Goal: Transaction & Acquisition: Purchase product/service

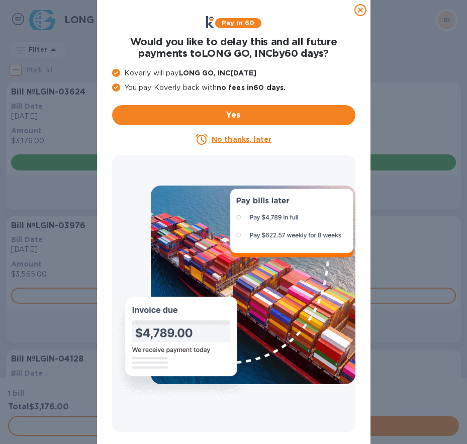
click at [360, 11] on icon at bounding box center [361, 10] width 12 height 12
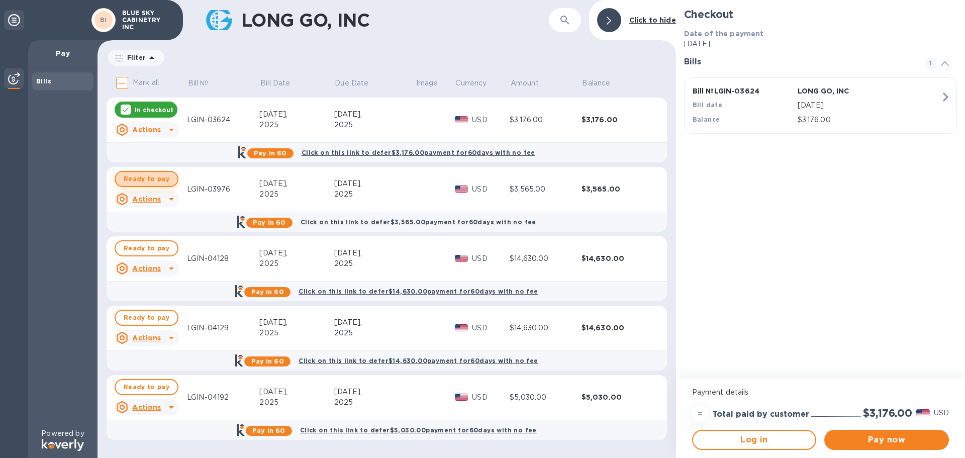
click at [154, 180] on span "Ready to pay" at bounding box center [147, 179] width 46 height 12
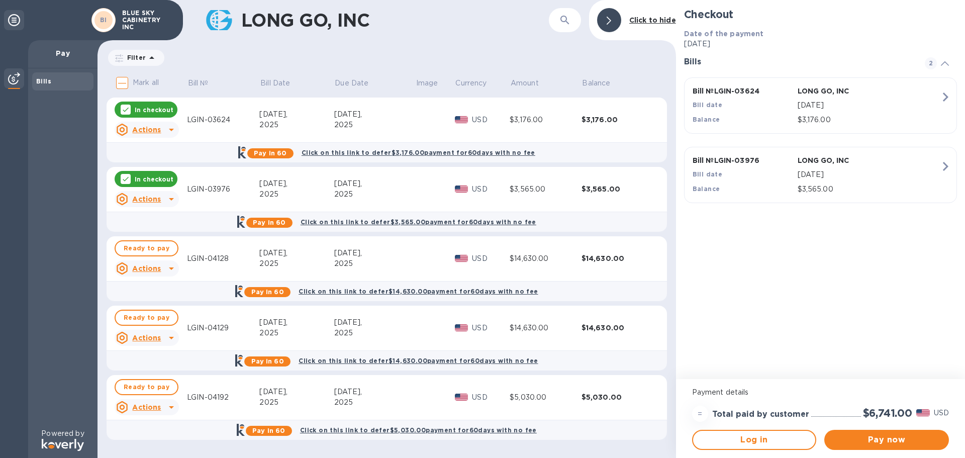
click at [154, 180] on p "In checkout" at bounding box center [154, 179] width 39 height 9
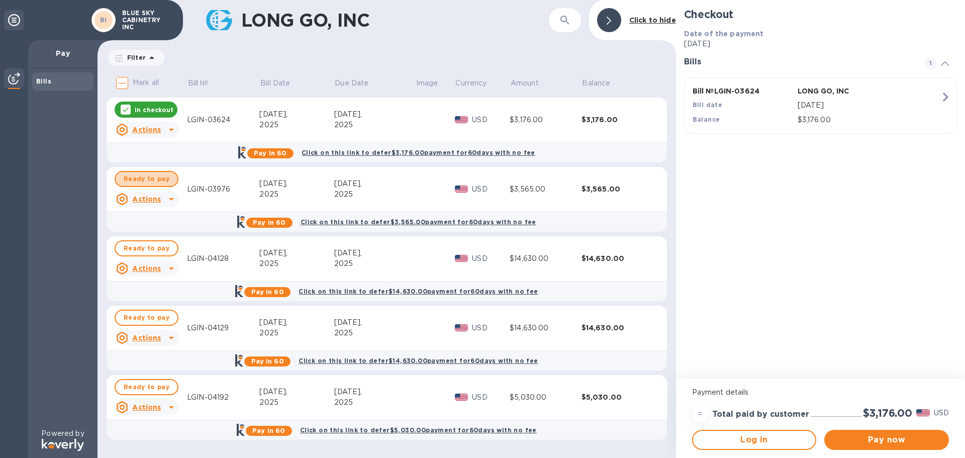
click at [154, 180] on span "Ready to pay" at bounding box center [147, 179] width 46 height 12
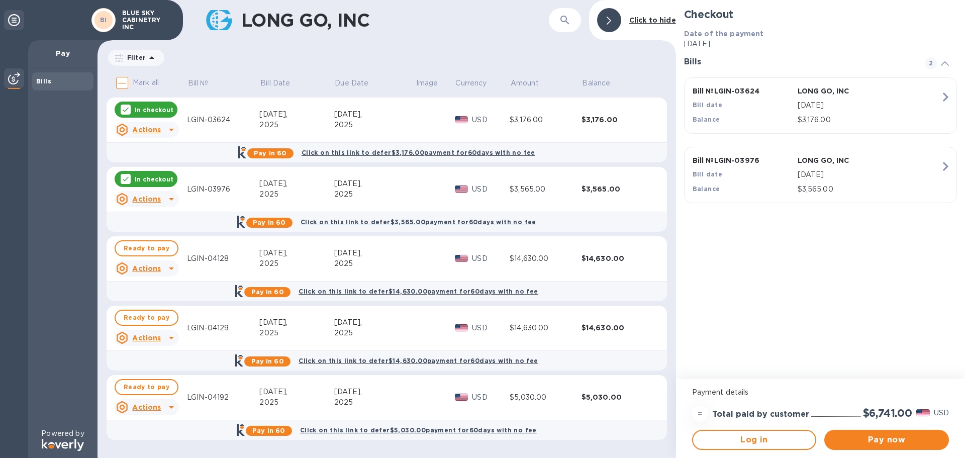
click at [169, 107] on p "In checkout" at bounding box center [154, 110] width 39 height 9
click at [467, 437] on span "Pay now" at bounding box center [887, 440] width 109 height 12
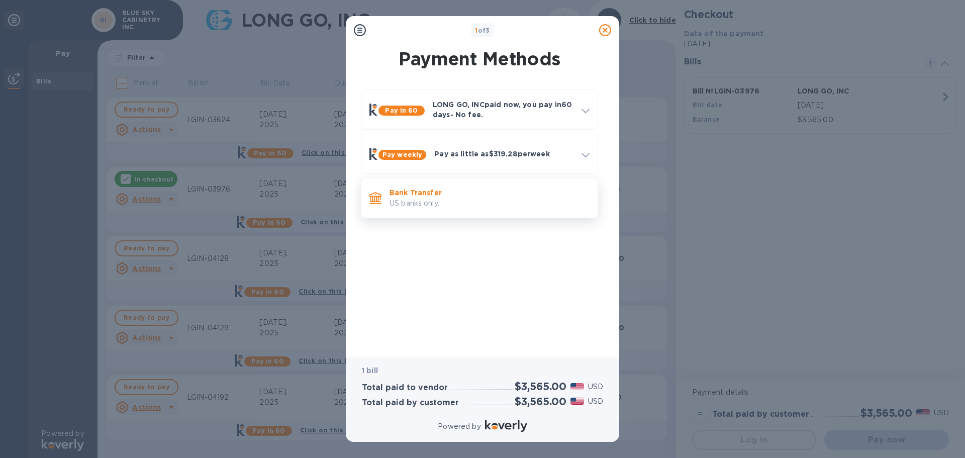
click at [464, 202] on p "US banks only." at bounding box center [490, 203] width 200 height 11
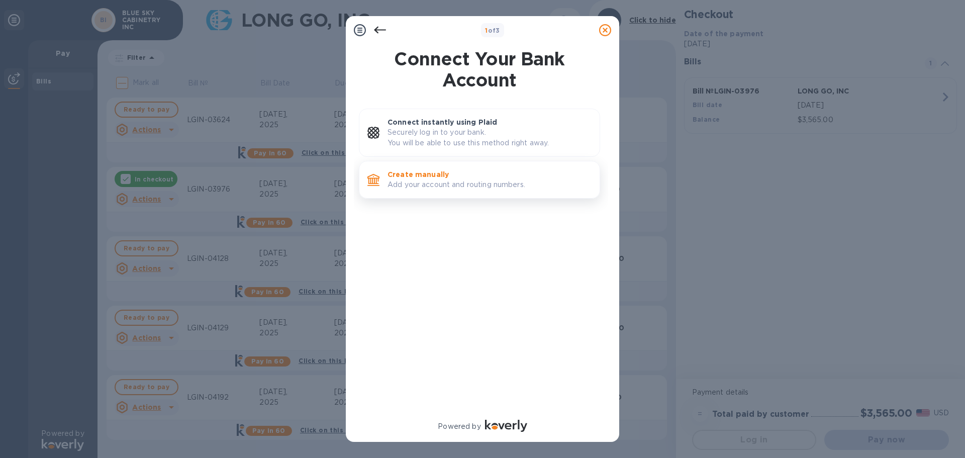
click at [467, 177] on p "Create manually" at bounding box center [490, 174] width 204 height 10
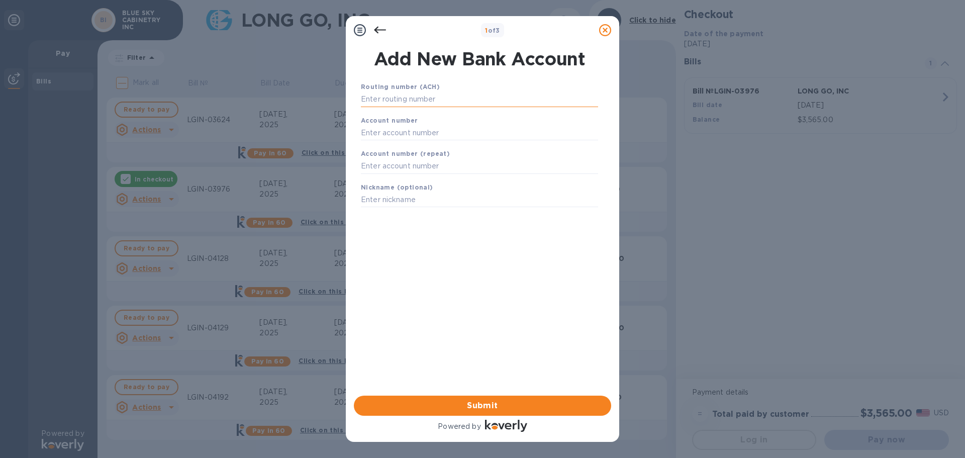
click at [467, 98] on input "text" at bounding box center [479, 99] width 237 height 15
click at [413, 99] on input "text" at bounding box center [479, 99] width 237 height 15
paste input "021000021"
type input "021000021"
click at [402, 135] on input "text" at bounding box center [479, 132] width 237 height 15
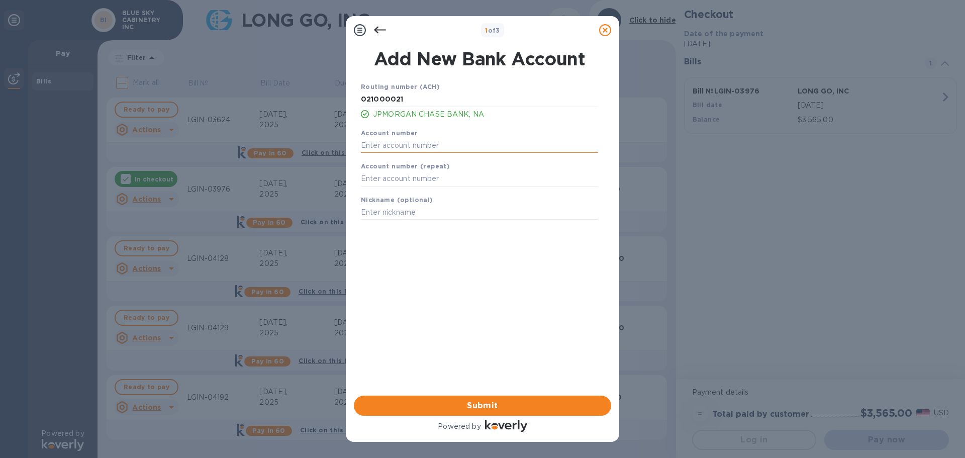
click at [409, 146] on input "text" at bounding box center [479, 145] width 237 height 15
paste input "701093216"
type input "701093216"
click at [405, 179] on input "text" at bounding box center [479, 178] width 237 height 15
paste input "701093216"
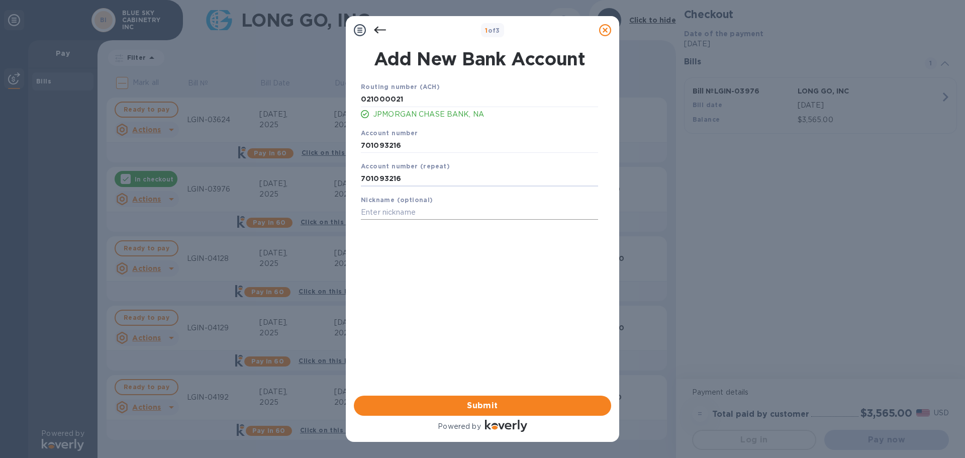
type input "701093216"
click at [402, 207] on input "text" at bounding box center [479, 212] width 237 height 15
click at [467, 409] on span "Submit" at bounding box center [482, 406] width 241 height 12
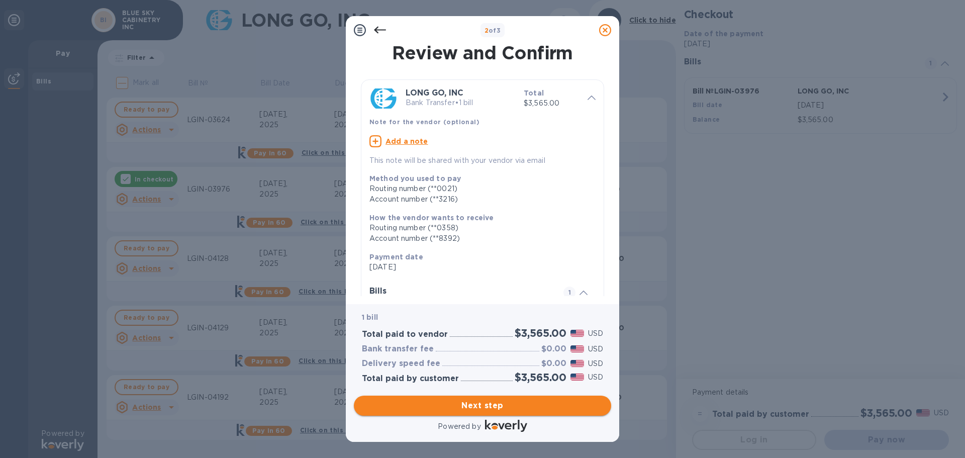
click at [467, 409] on span "Next step" at bounding box center [482, 406] width 241 height 12
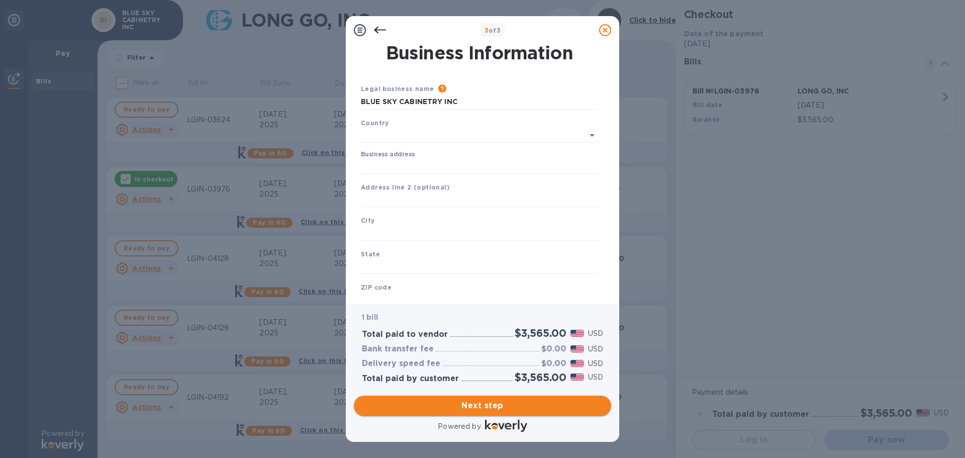
type input "[GEOGRAPHIC_DATA]"
click at [467, 409] on span "Next step" at bounding box center [482, 406] width 241 height 12
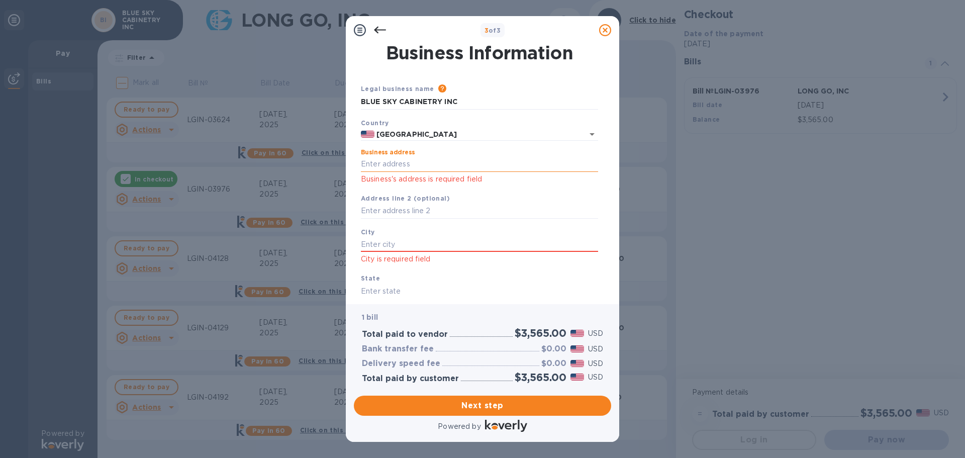
click at [419, 166] on input "Business address" at bounding box center [479, 164] width 237 height 15
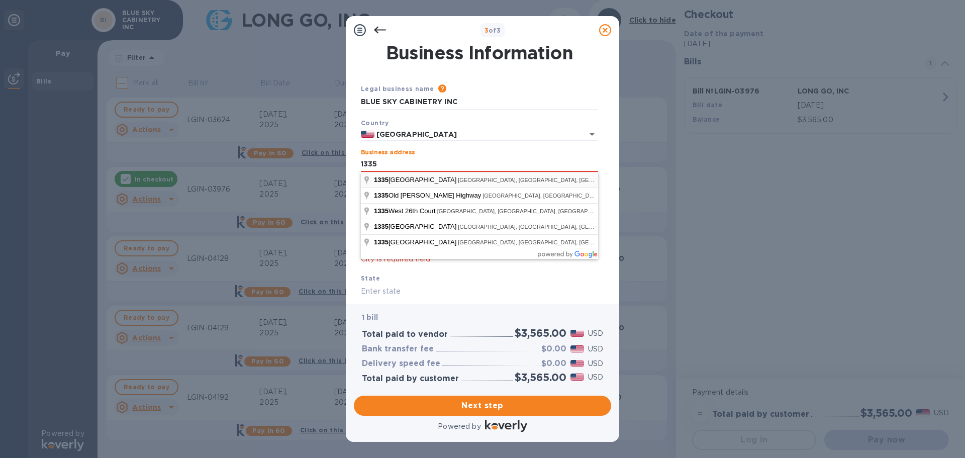
type input "[STREET_ADDRESS]"
type input "[GEOGRAPHIC_DATA]"
type input "FL"
type input "33407"
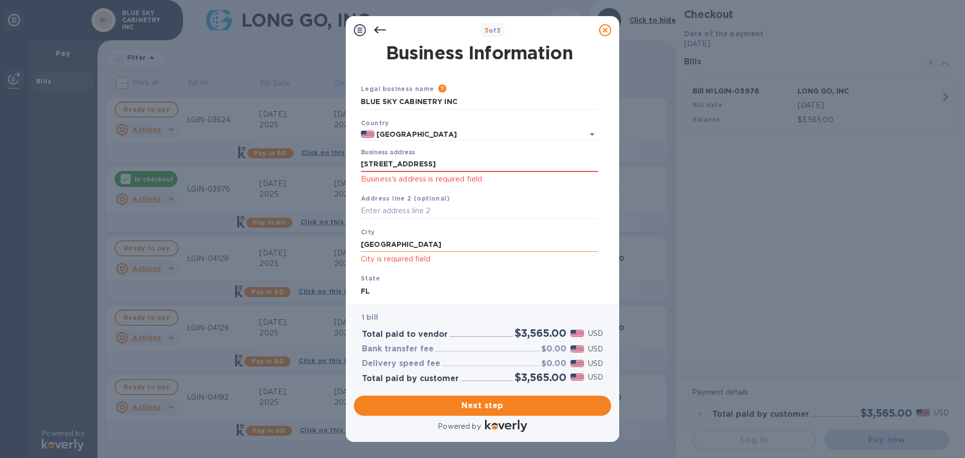
click at [459, 243] on input "[GEOGRAPHIC_DATA]" at bounding box center [479, 244] width 237 height 15
click at [467, 416] on div "Next step" at bounding box center [483, 406] width 266 height 28
click at [467, 407] on span "Next step" at bounding box center [482, 406] width 241 height 12
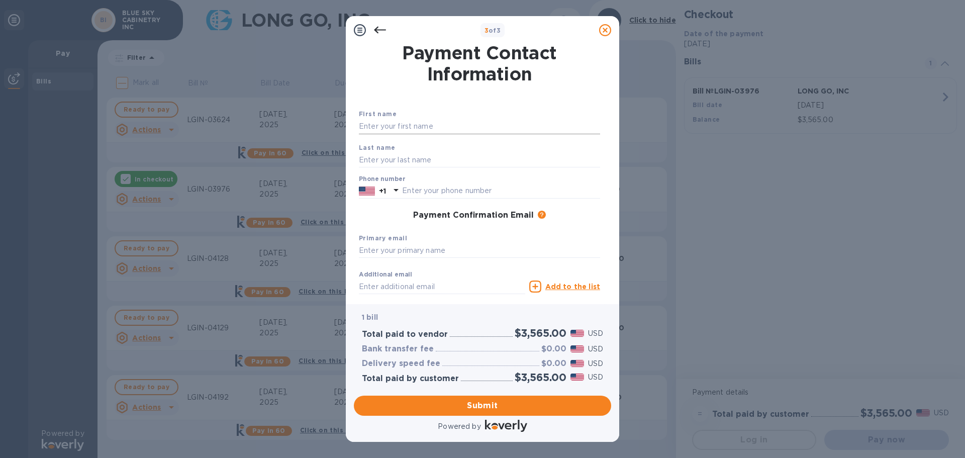
click at [424, 123] on input "text" at bounding box center [479, 126] width 241 height 15
type input "[PERSON_NAME]"
click at [396, 152] on input "text" at bounding box center [479, 159] width 241 height 15
type input "Ren"
click at [467, 190] on input "text" at bounding box center [501, 191] width 198 height 15
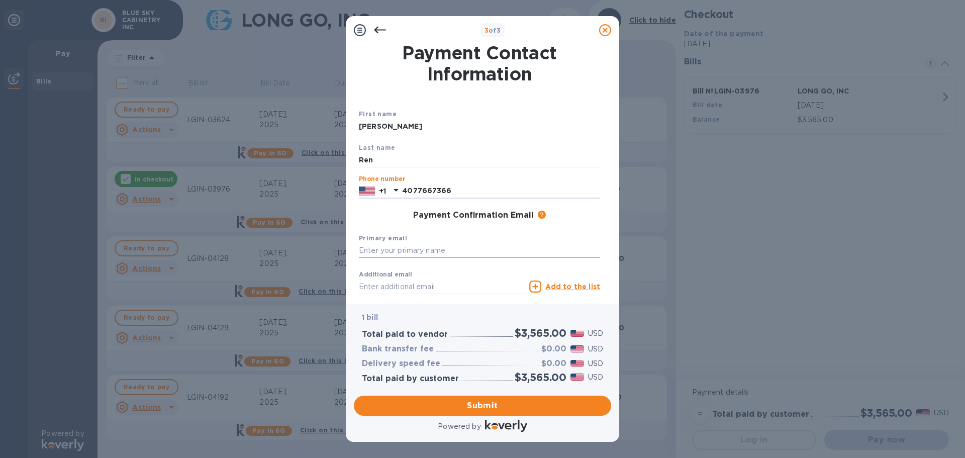
type input "4077667366"
click at [410, 251] on input "text" at bounding box center [479, 250] width 241 height 15
type input "[EMAIL_ADDRESS][DOMAIN_NAME]"
click at [404, 282] on input "text" at bounding box center [442, 286] width 166 height 15
type input "[EMAIL_ADDRESS][DOMAIN_NAME]"
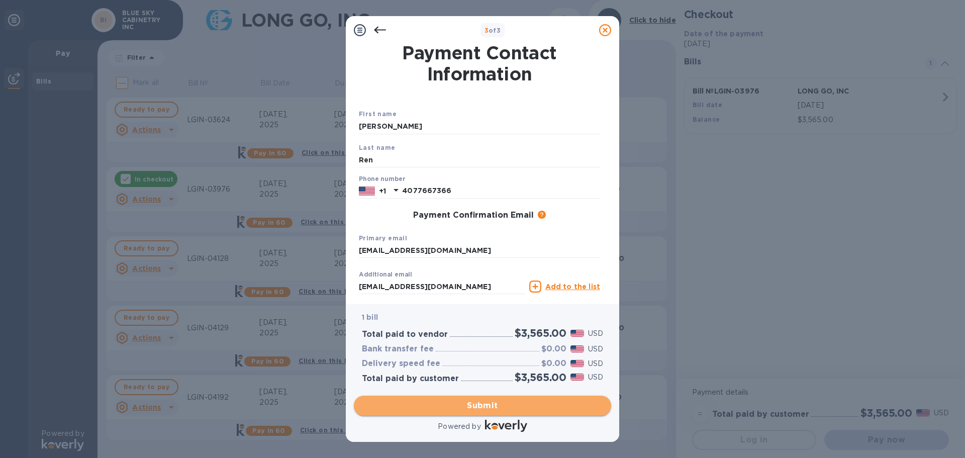
click at [467, 406] on span "Submit" at bounding box center [482, 406] width 241 height 12
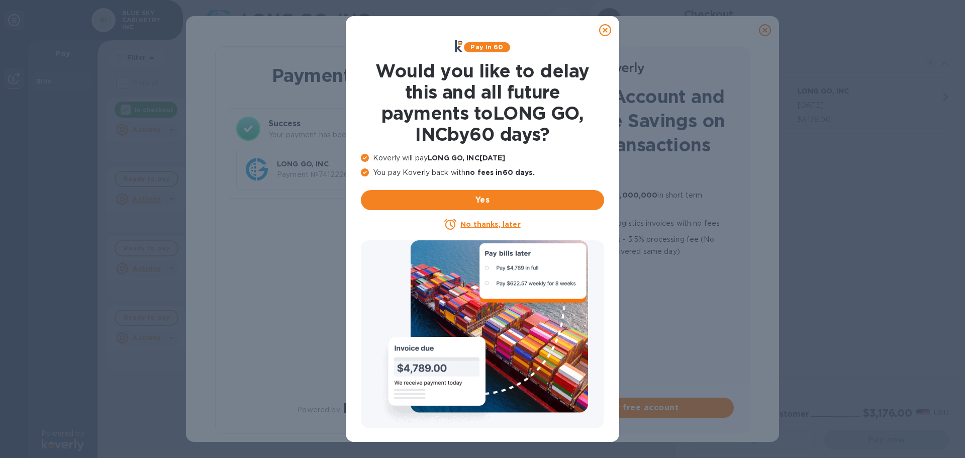
click at [467, 225] on u "No thanks, later" at bounding box center [491, 224] width 60 height 8
